Goal: Check status: Check status

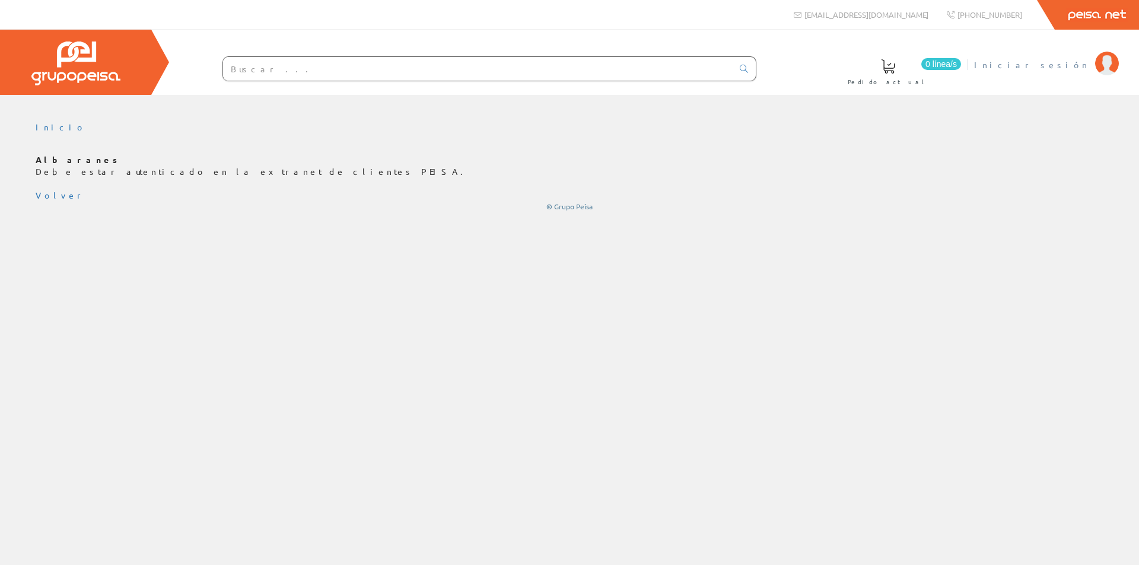
click at [1057, 67] on span "Iniciar sesión" at bounding box center [1031, 65] width 115 height 12
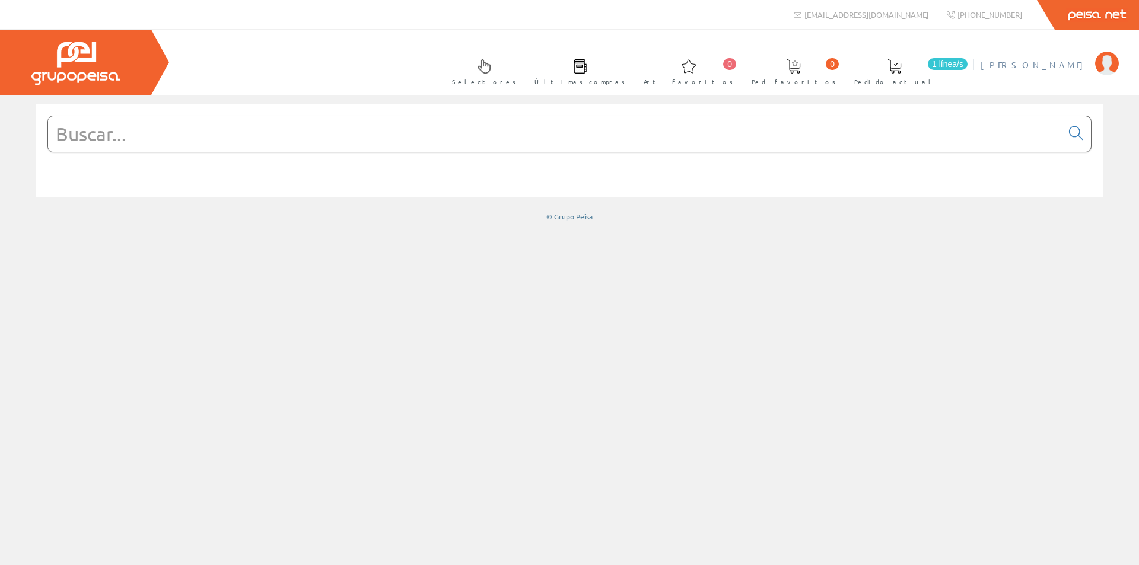
click at [1056, 65] on span "[PERSON_NAME]" at bounding box center [1034, 65] width 109 height 12
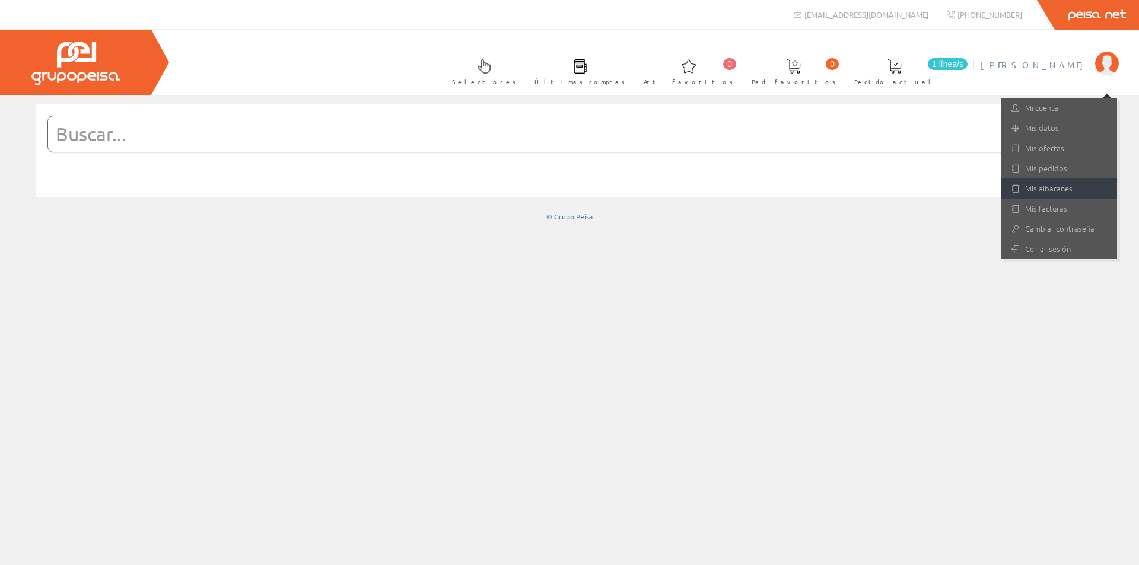
click at [1030, 187] on link "Mis albaranes" at bounding box center [1059, 189] width 116 height 20
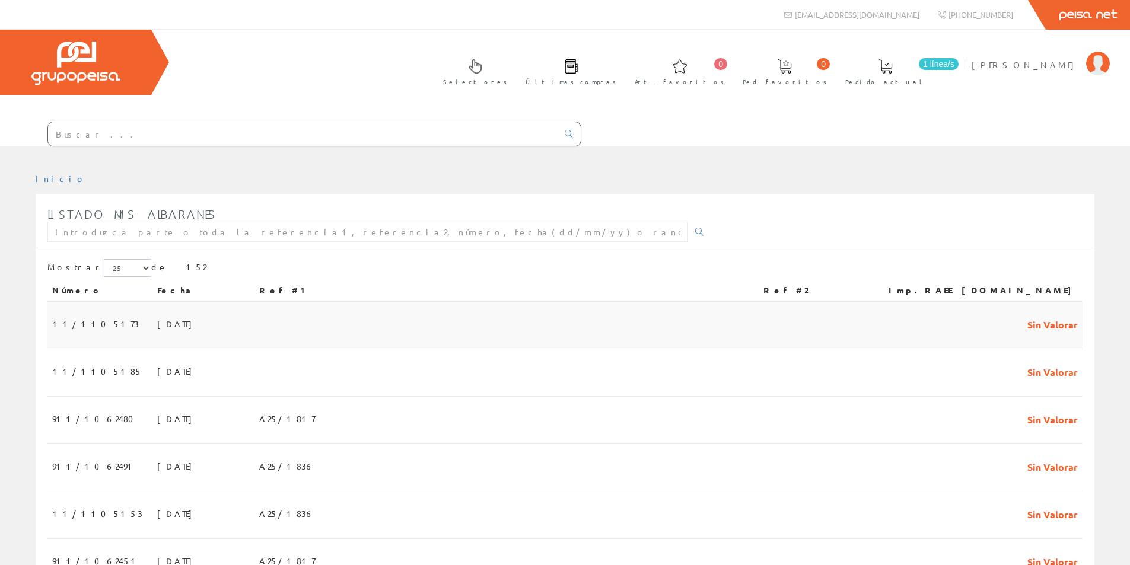
click at [96, 321] on span "11/1105173" at bounding box center [95, 324] width 87 height 20
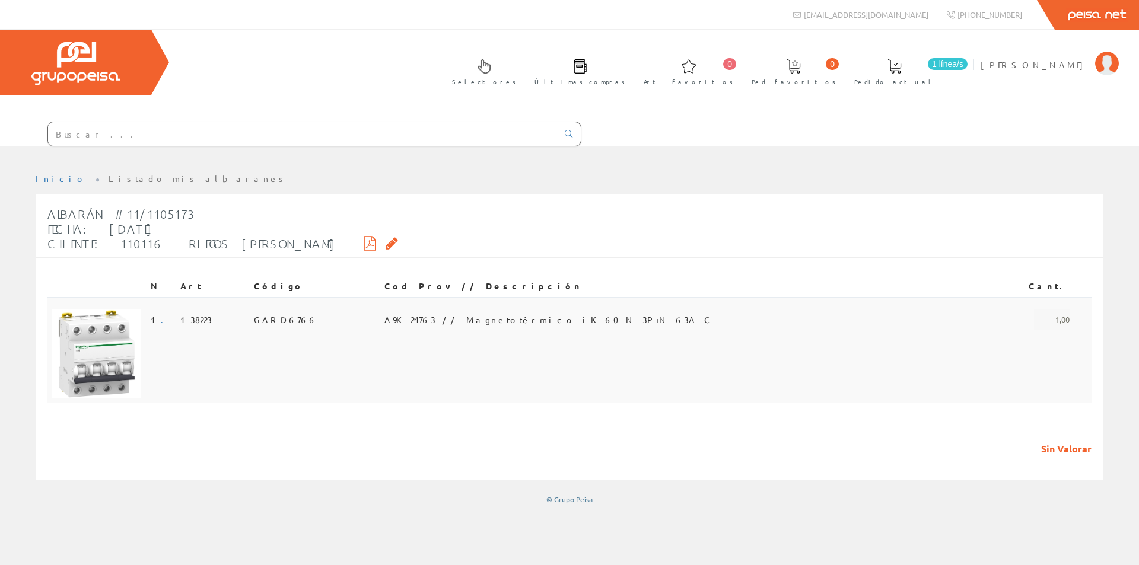
click at [480, 313] on span "A9K24763 // Magnetotérmico iK60N 3P+N 63A C" at bounding box center [548, 320] width 328 height 20
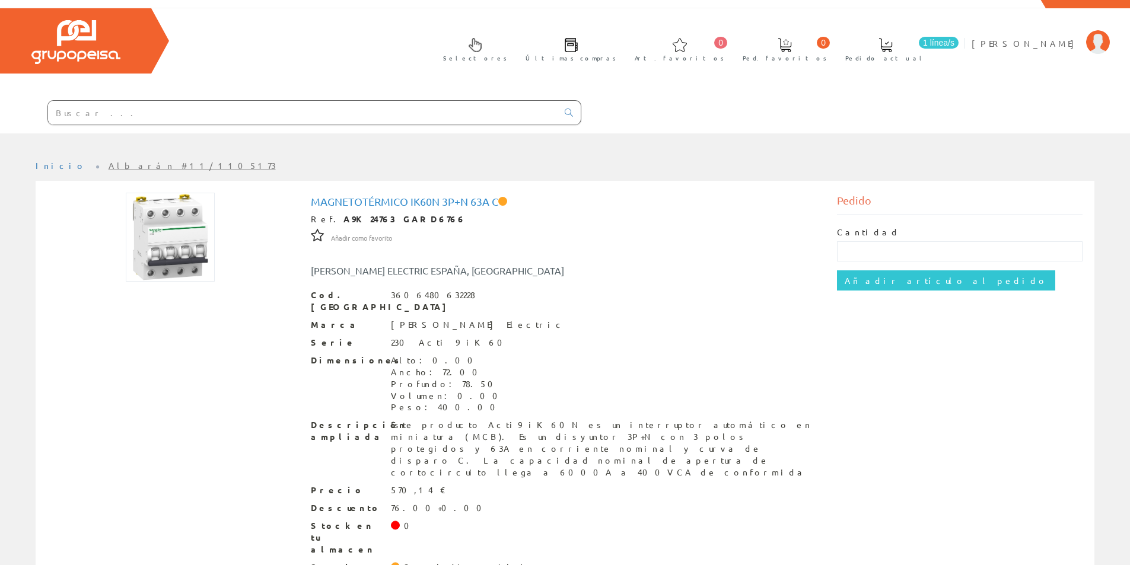
scroll to position [33, 0]
